Goal: Find specific page/section: Find specific page/section

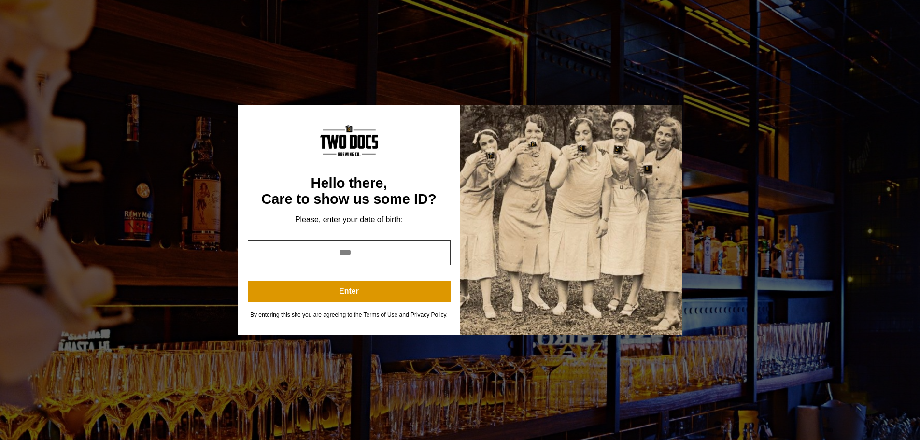
click at [346, 255] on input "year" at bounding box center [349, 252] width 203 height 25
click at [373, 250] on input "year" at bounding box center [349, 252] width 203 height 25
type input "****"
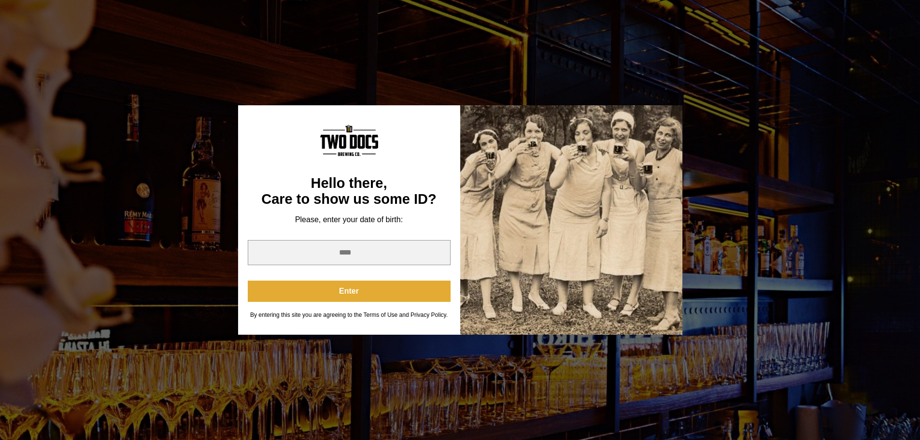
click at [372, 295] on button "Enter" at bounding box center [349, 291] width 203 height 21
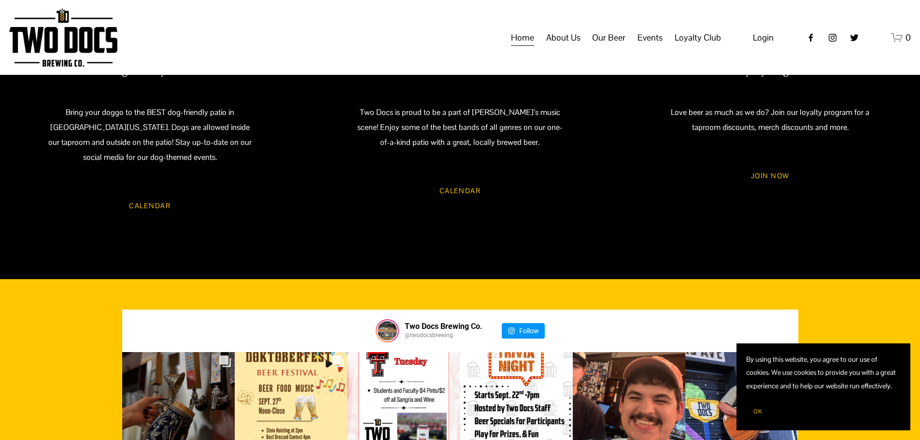
scroll to position [971, 0]
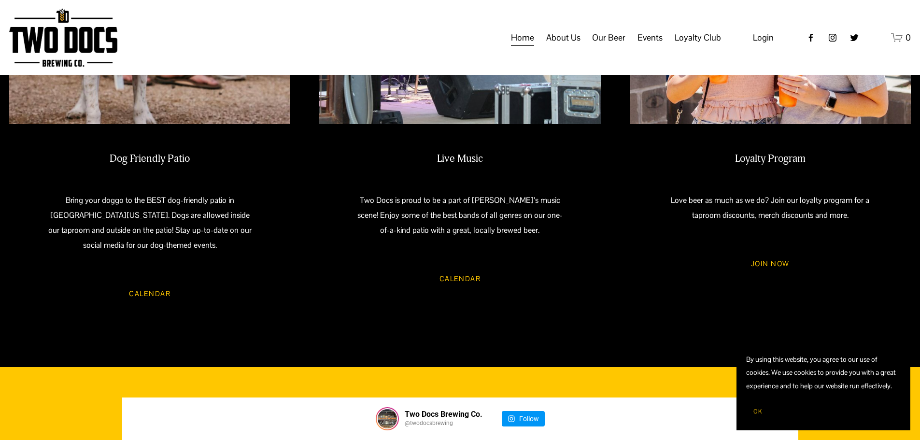
click at [459, 269] on link "Calendar" at bounding box center [459, 279] width 69 height 26
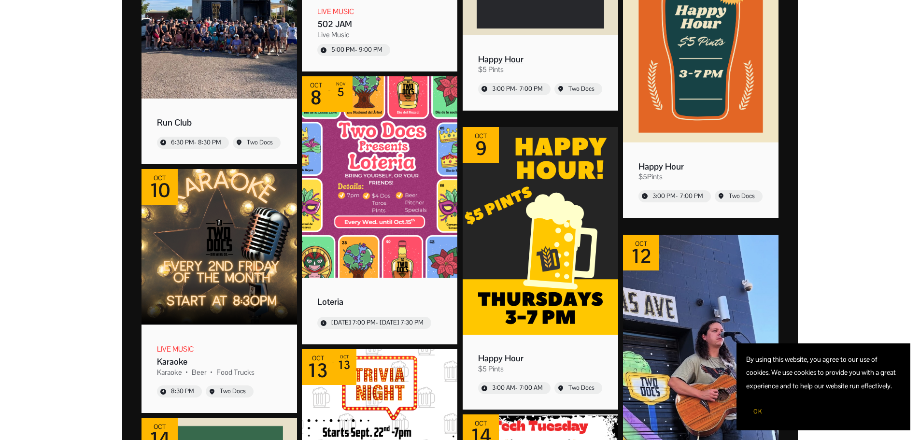
scroll to position [1159, 0]
